Goal: Task Accomplishment & Management: Use online tool/utility

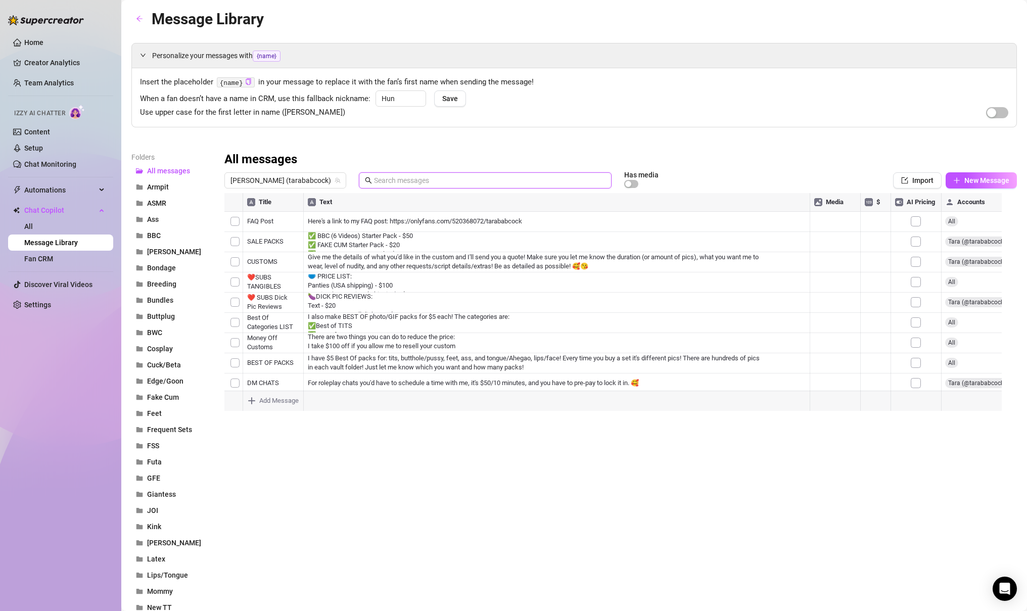
click at [374, 175] on input "text" at bounding box center [489, 180] width 231 height 11
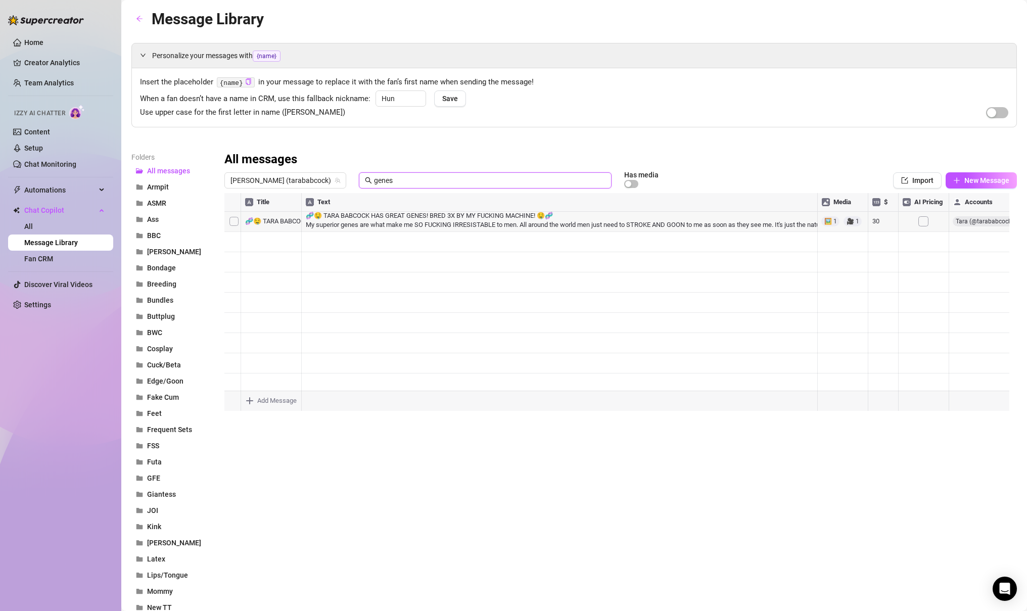
type input "genes"
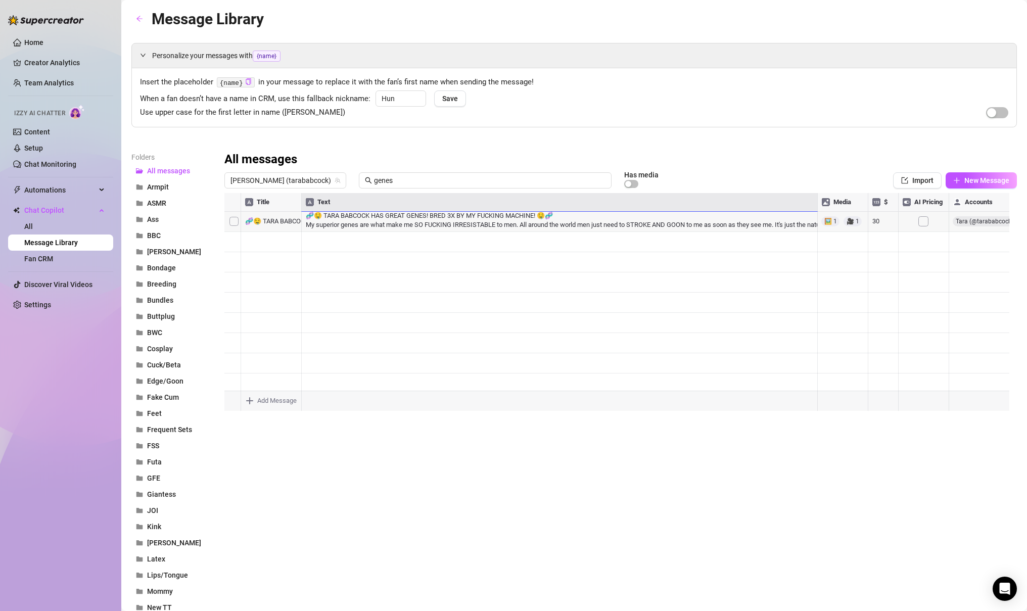
click at [353, 217] on div at bounding box center [616, 305] width 785 height 225
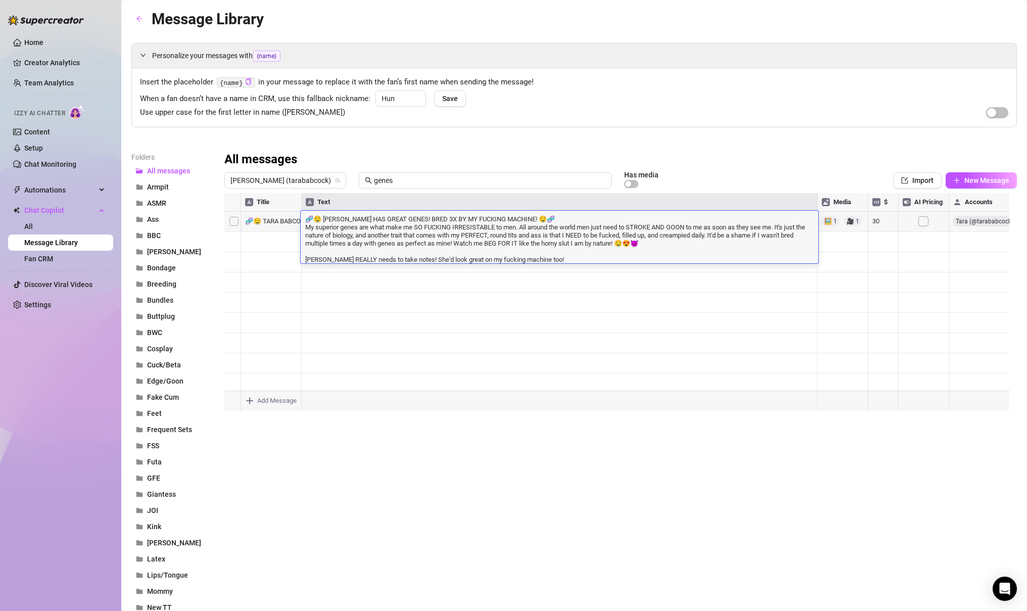
click at [417, 246] on textarea "🧬🤤 [PERSON_NAME] HAS GREAT GENES! BRED 3X BY MY FUCKING MACHINE! 🤤🧬 My superior…" at bounding box center [559, 239] width 517 height 50
drag, startPoint x: 564, startPoint y: 259, endPoint x: 306, endPoint y: 225, distance: 261.0
click at [306, 225] on textarea "🧬🤤 [PERSON_NAME] HAS GREAT GENES! BRED 3X BY MY FUCKING MACHINE! 🤤🧬 My superior…" at bounding box center [559, 239] width 517 height 50
click at [306, 228] on textarea "🧬🤤 [PERSON_NAME] HAS GREAT GENES! BRED 3X BY MY FUCKING MACHINE! 🤤🧬 My superior…" at bounding box center [559, 239] width 517 height 50
drag, startPoint x: 304, startPoint y: 229, endPoint x: 599, endPoint y: 286, distance: 300.1
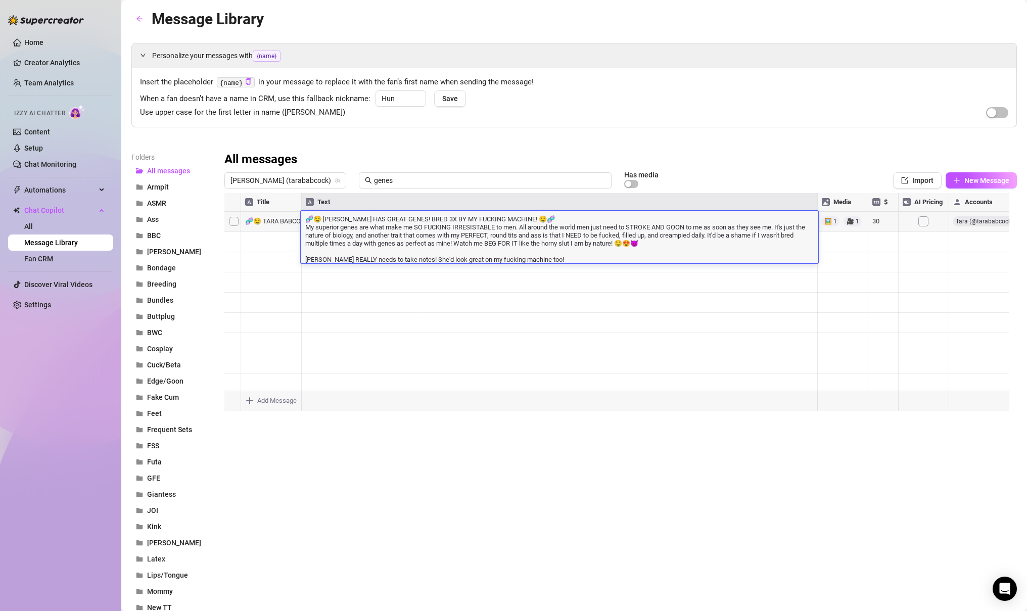
click at [599, 286] on div "Title Text Media $ AI Pricing Accounts 🧬🤤 [PERSON_NAME] HAS GREAT GENES! BRED 3…" at bounding box center [620, 305] width 792 height 225
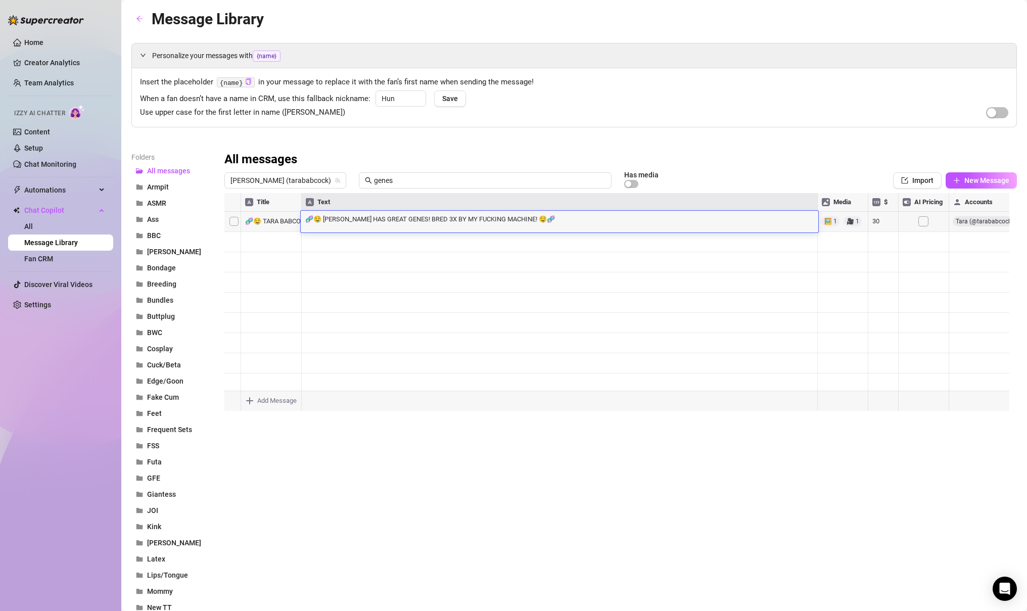
scroll to position [1, 0]
click at [304, 222] on textarea "🧬🤤 [PERSON_NAME] HAS GREAT GENES! BRED 3X BY MY FUCKING MACHINE! 🤤🧬" at bounding box center [559, 218] width 517 height 9
click at [415, 221] on textarea "Here you go! 🧬🤤 [PERSON_NAME] HAS GREAT GENES! BRED 3X BY MY FUCKING MACHINE! 🤤🧬" at bounding box center [559, 222] width 517 height 17
paste textarea "😘"
type textarea "Here you go! 😘 🧬🤤 [PERSON_NAME] HAS GREAT GENES! BRED 3X BY MY FUCKING MACHINE!…"
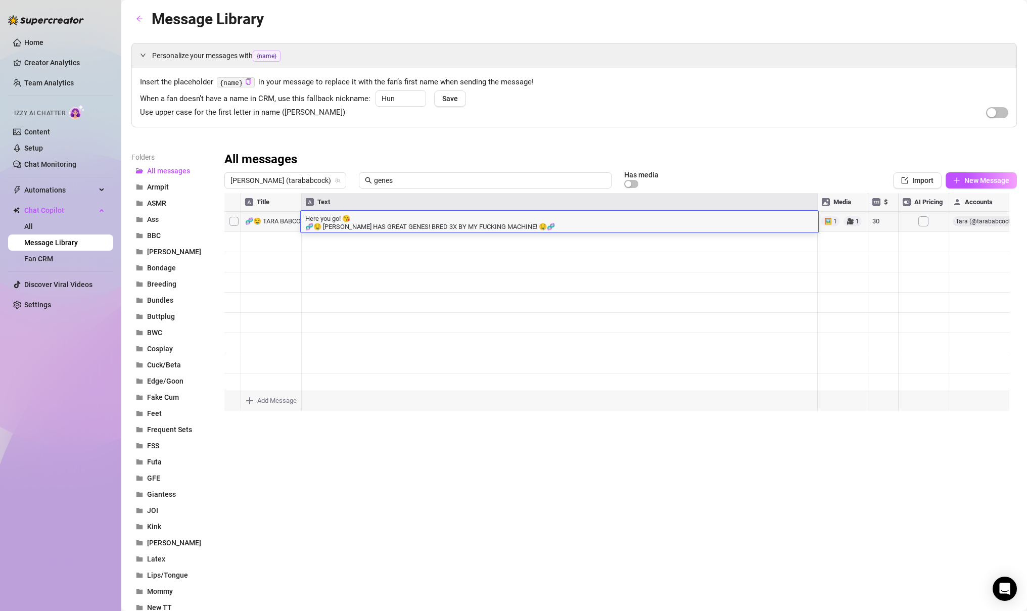
click at [718, 168] on div "All messages [PERSON_NAME] (tarababcock) genes Has media Import New Message Tit…" at bounding box center [620, 285] width 792 height 267
